Goal: Information Seeking & Learning: Learn about a topic

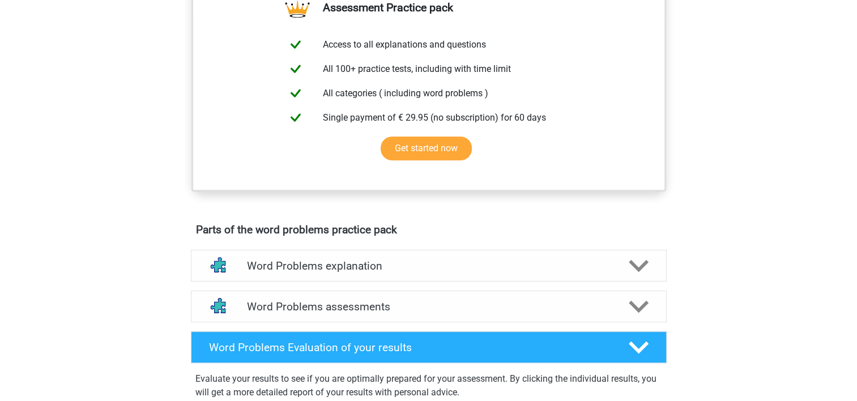
scroll to position [408, 0]
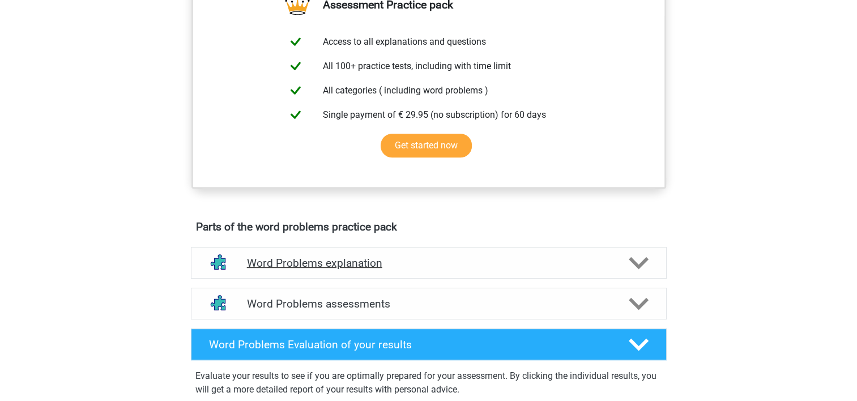
click at [276, 264] on h4 "Word Problems explanation" at bounding box center [429, 263] width 364 height 13
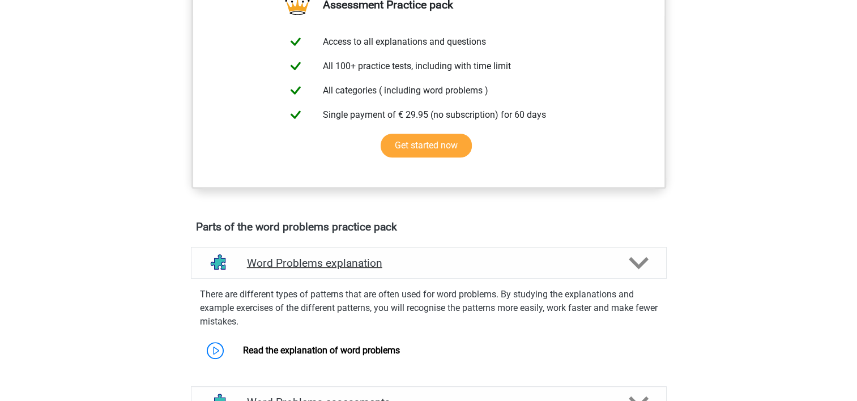
click at [573, 254] on div "Word Problems explanation" at bounding box center [429, 263] width 476 height 32
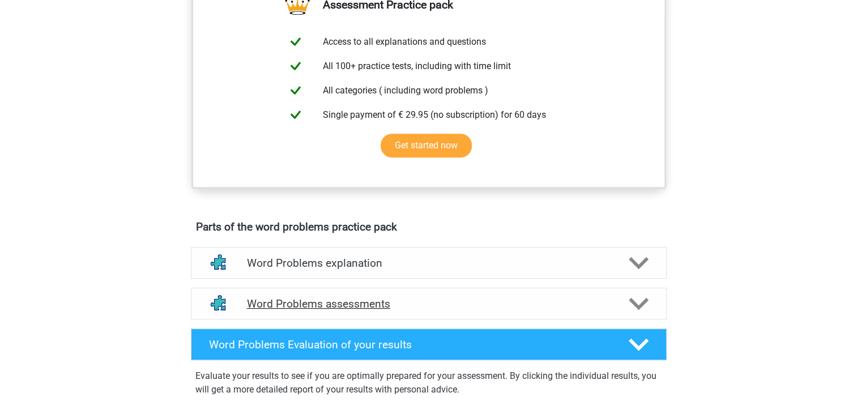
click at [527, 302] on h4 "Word Problems assessments" at bounding box center [429, 303] width 364 height 13
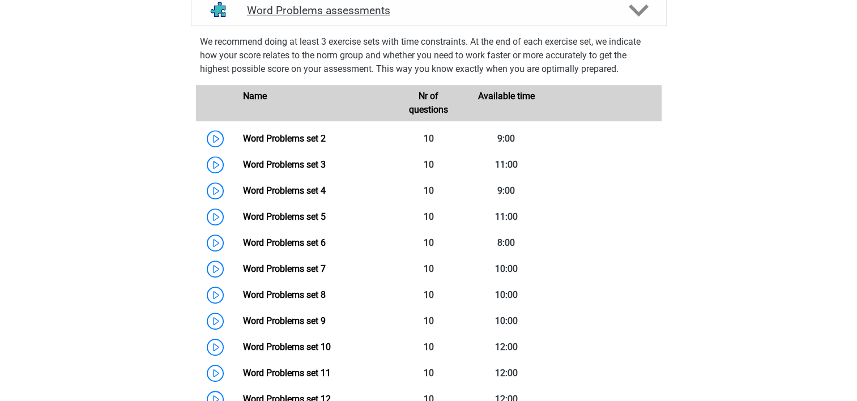
scroll to position [702, 0]
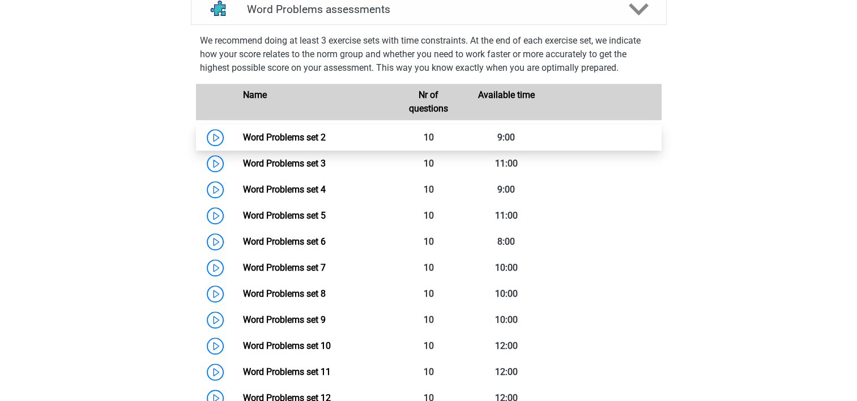
click at [263, 137] on link "Word Problems set 2" at bounding box center [284, 137] width 83 height 11
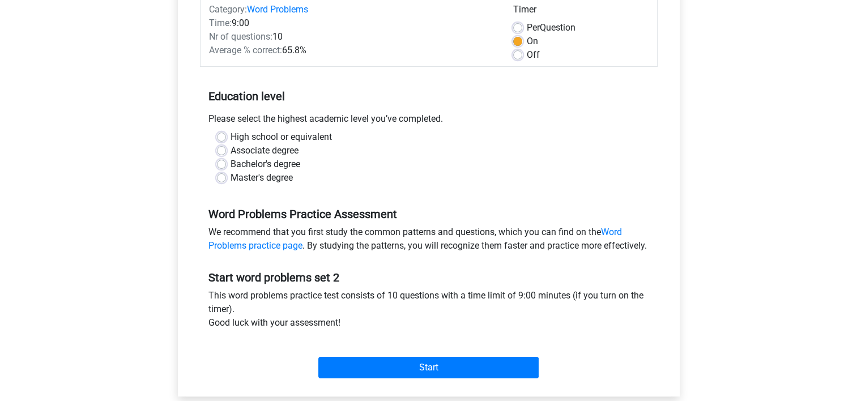
scroll to position [159, 0]
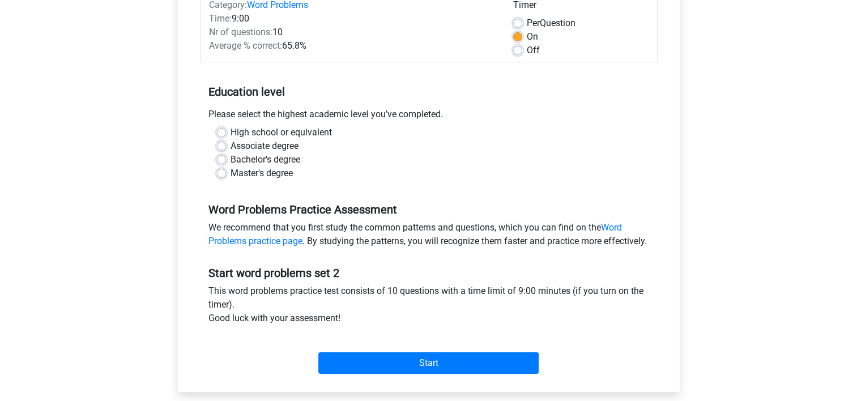
click at [230, 132] on label "High school or equivalent" at bounding box center [280, 133] width 101 height 14
click at [223, 132] on input "High school or equivalent" at bounding box center [221, 131] width 9 height 11
radio input "true"
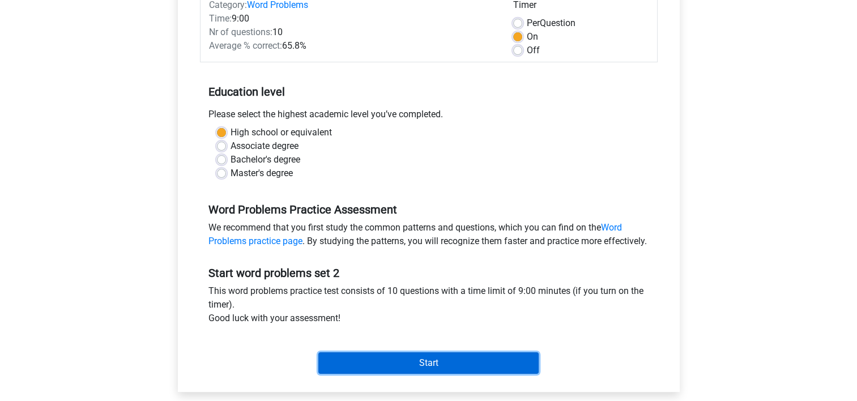
click at [375, 374] on input "Start" at bounding box center [428, 363] width 220 height 22
